Goal: Task Accomplishment & Management: Manage account settings

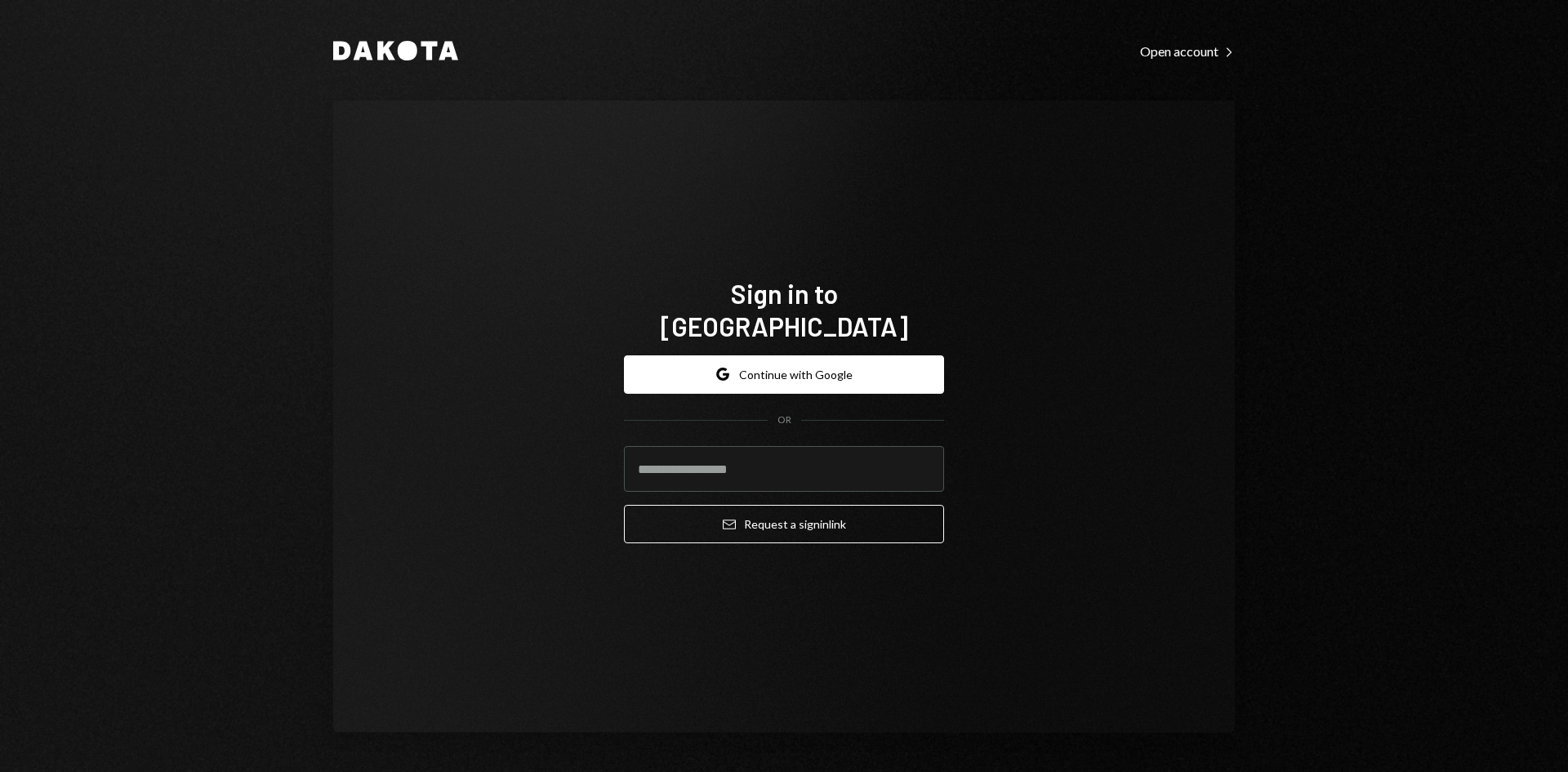
click at [1019, 67] on div "Dakota Open account Right Caret Sign in to [GEOGRAPHIC_DATA] Google Continue wi…" at bounding box center [784, 386] width 980 height 772
click at [899, 135] on div "Sign in to [GEOGRAPHIC_DATA] Google Continue with Google OR Email Request a sig…" at bounding box center [784, 417] width 902 height 632
